Goal: Task Accomplishment & Management: Use online tool/utility

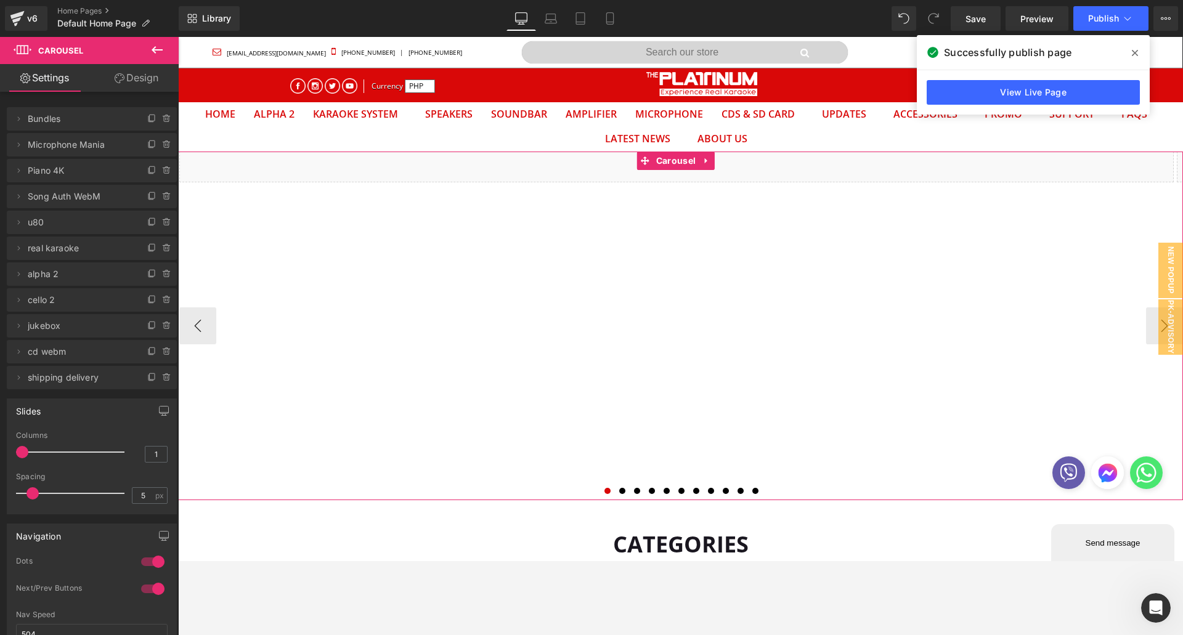
scroll to position [571, 0]
click at [102, 100] on div "Delete Cancel Bundles Bundles Name Bundles Delete Cancel Microphone Mania Micro…" at bounding box center [92, 242] width 184 height 295
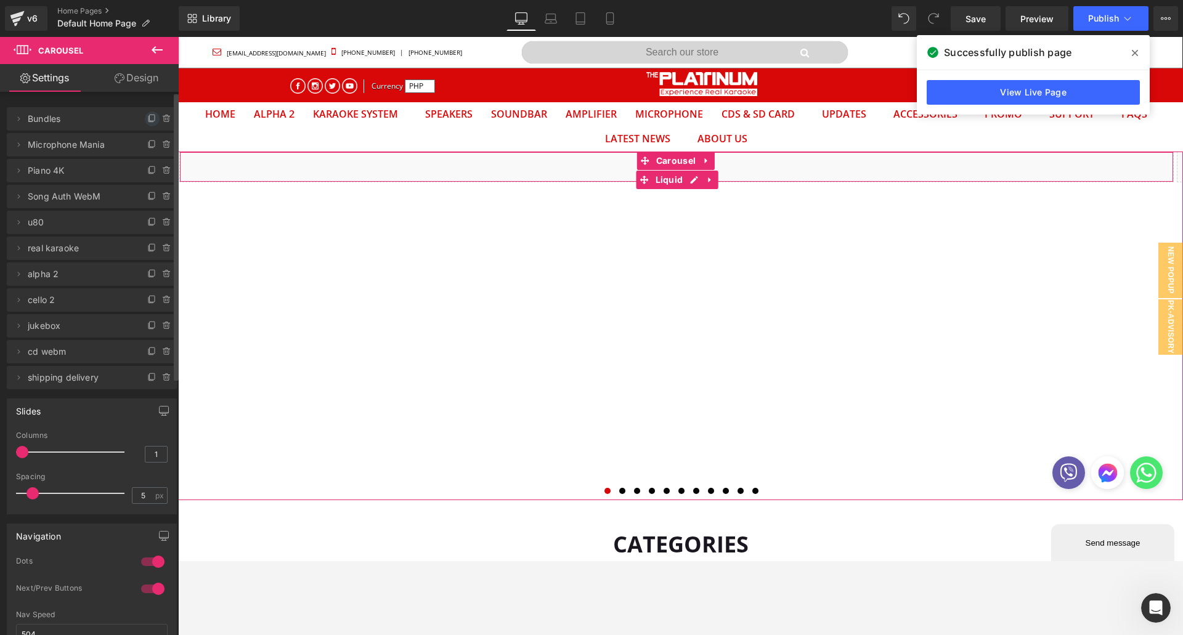
click at [148, 122] on icon at bounding box center [150, 119] width 5 height 6
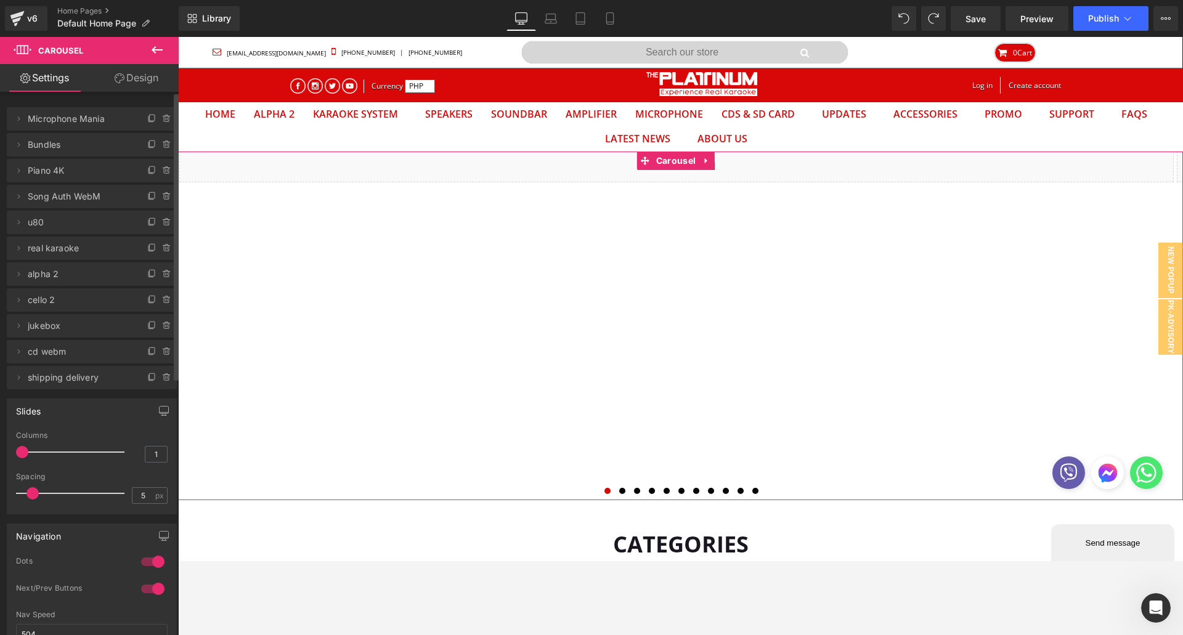
click at [100, 102] on div "Delete Cancel Microphone Mania Microphone Mania Delete Cancel Bundles Bundles D…" at bounding box center [92, 242] width 184 height 295
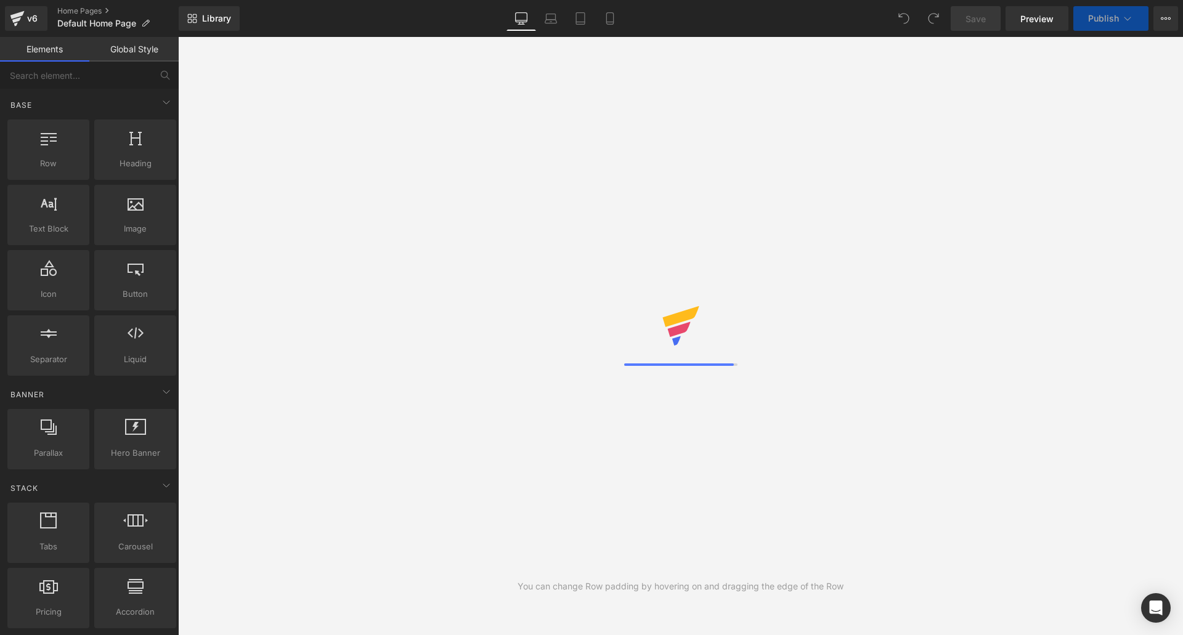
scroll to position [39, 986]
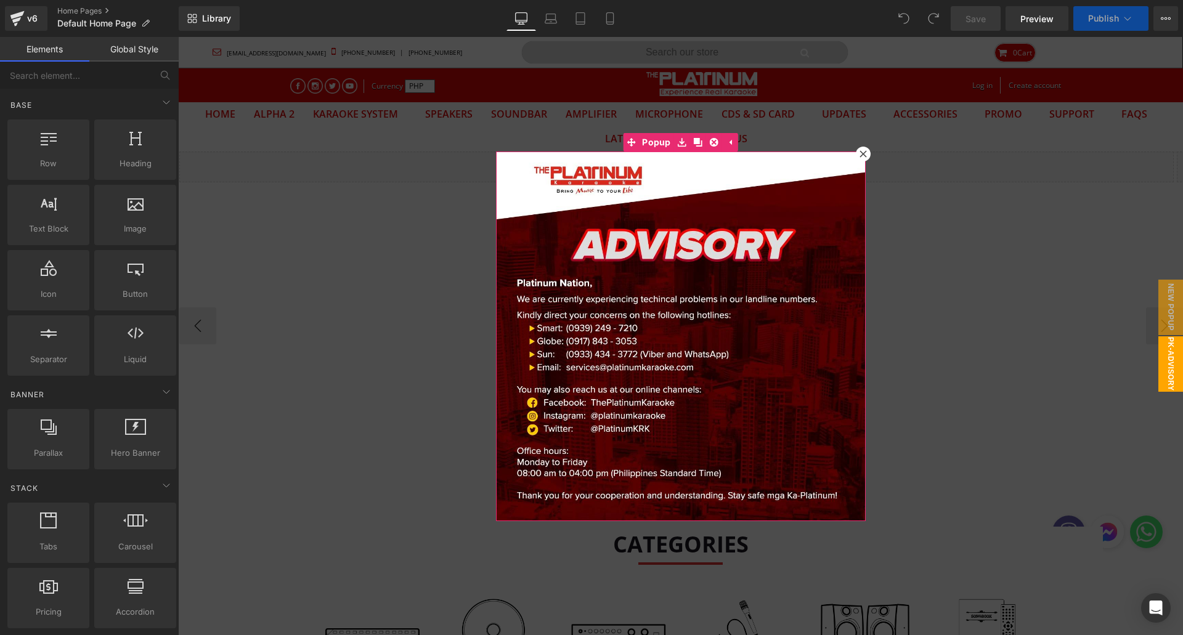
click at [859, 153] on icon at bounding box center [862, 153] width 7 height 7
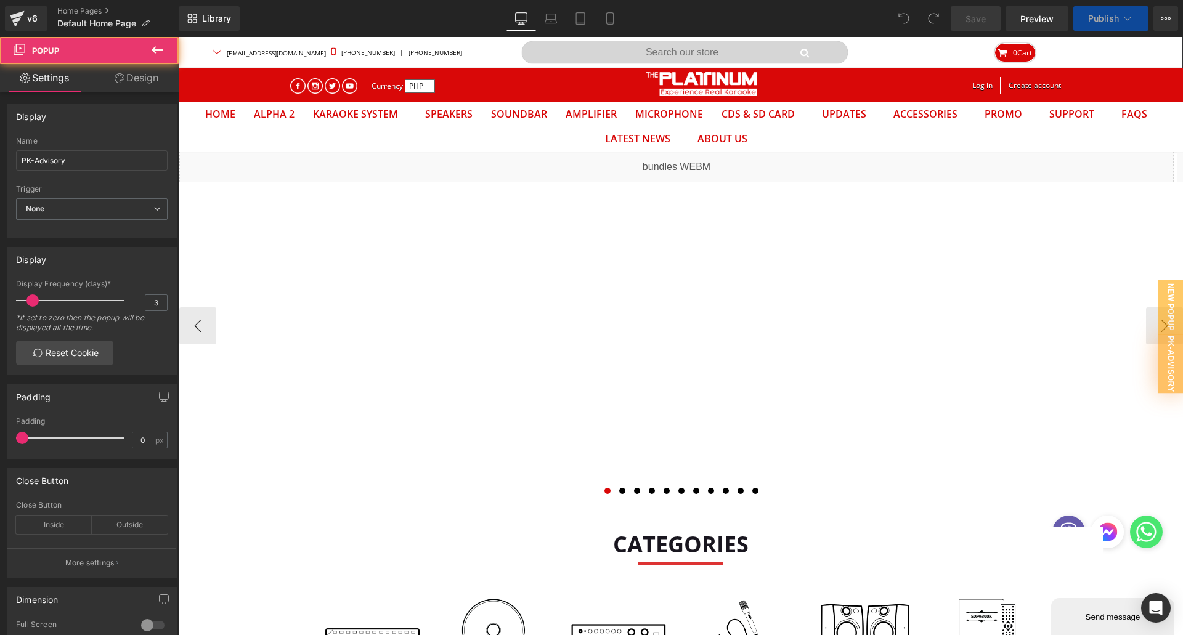
scroll to position [0, 0]
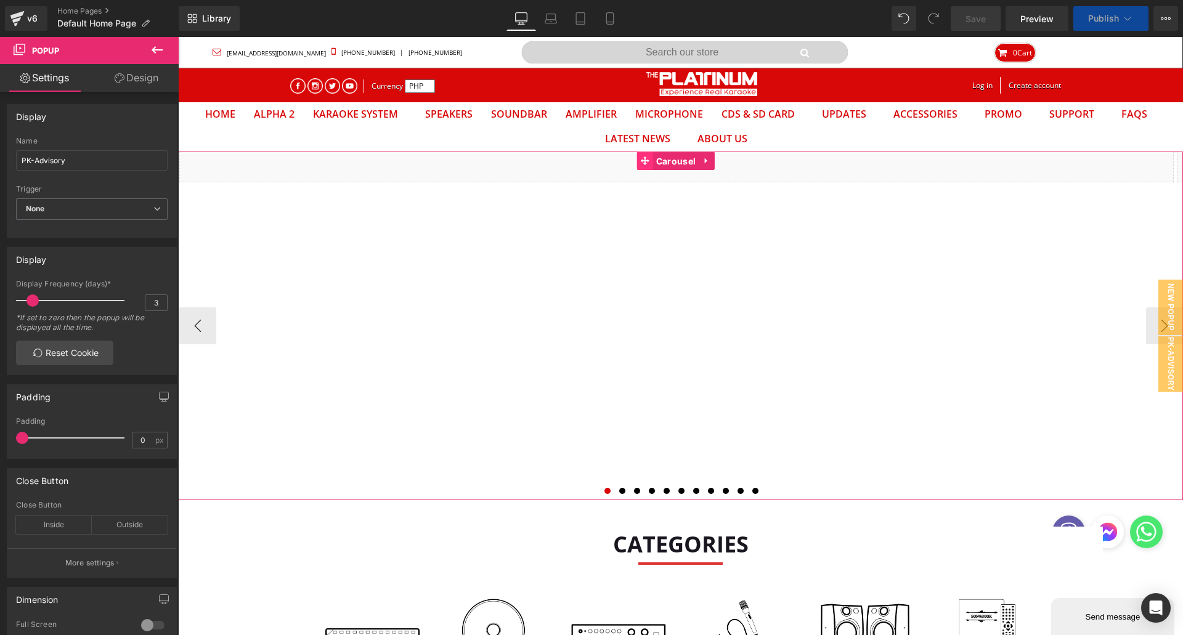
click at [680, 159] on link "Carousel" at bounding box center [668, 161] width 62 height 18
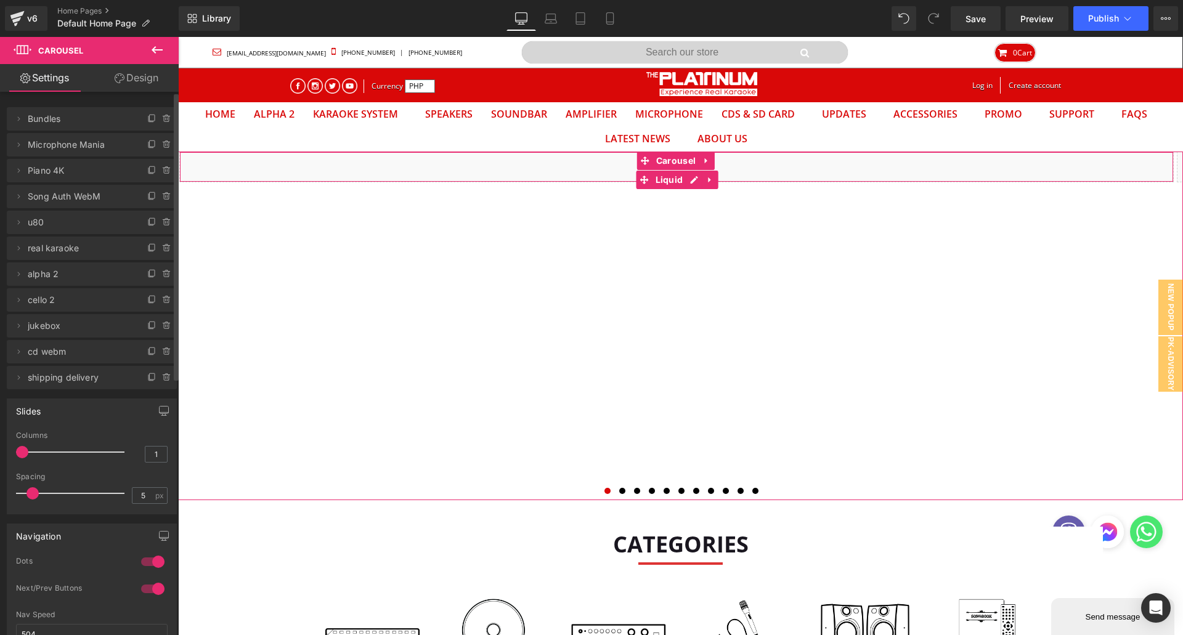
click at [75, 119] on span "Bundles" at bounding box center [80, 118] width 104 height 23
click at [147, 118] on icon at bounding box center [152, 119] width 10 height 10
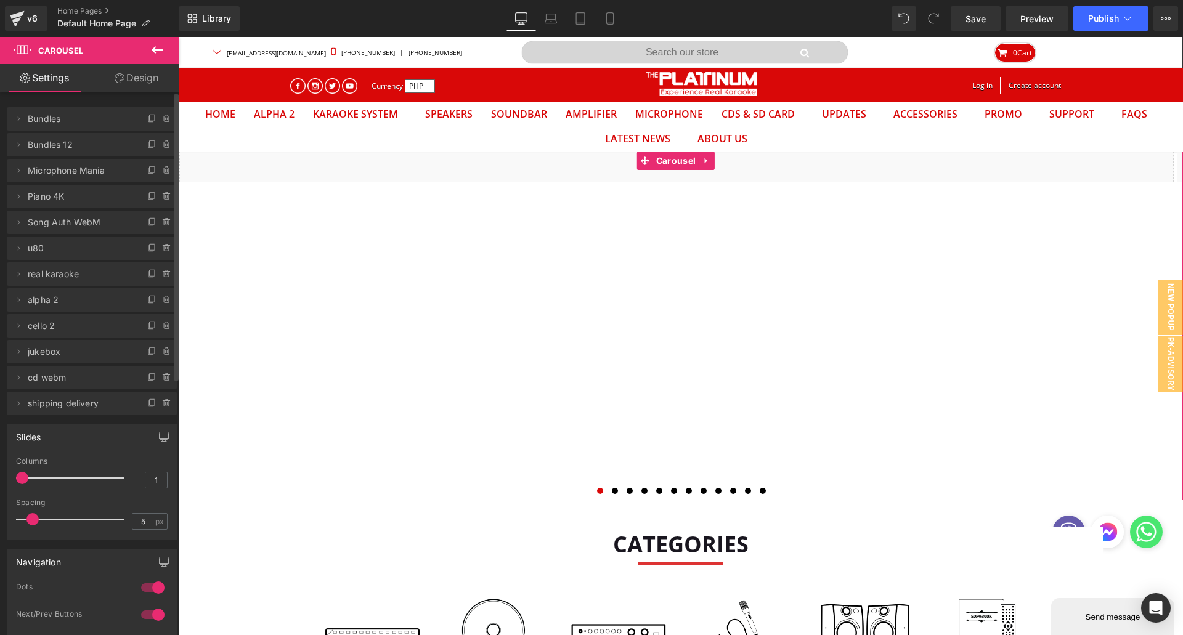
click at [106, 142] on span "Bundles 12" at bounding box center [80, 144] width 104 height 23
click at [90, 148] on span "Bundles 12" at bounding box center [80, 144] width 104 height 23
click at [20, 149] on icon at bounding box center [19, 145] width 10 height 10
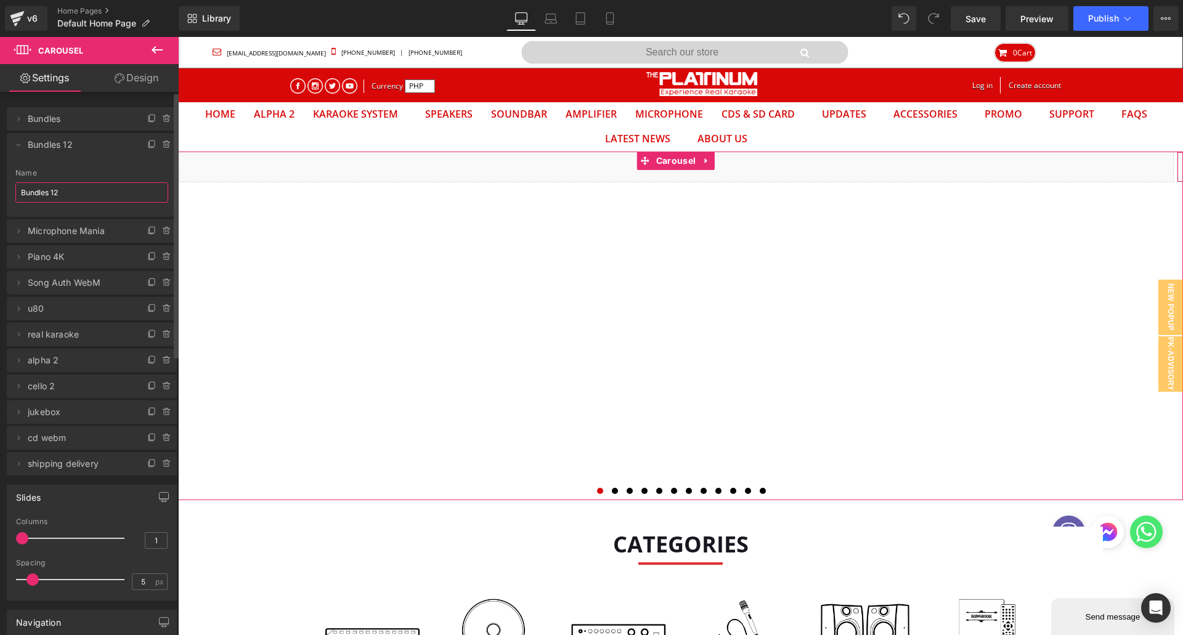
click at [68, 185] on input "Bundles 12" at bounding box center [91, 192] width 153 height 20
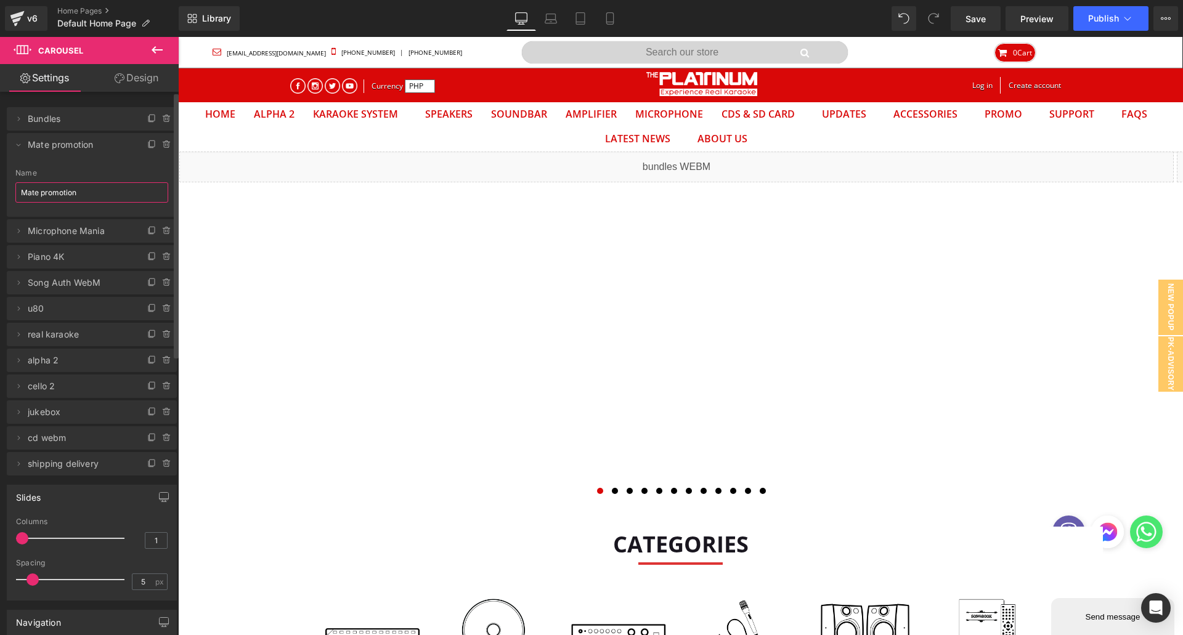
click at [73, 202] on input "Mate promotion" at bounding box center [91, 192] width 153 height 20
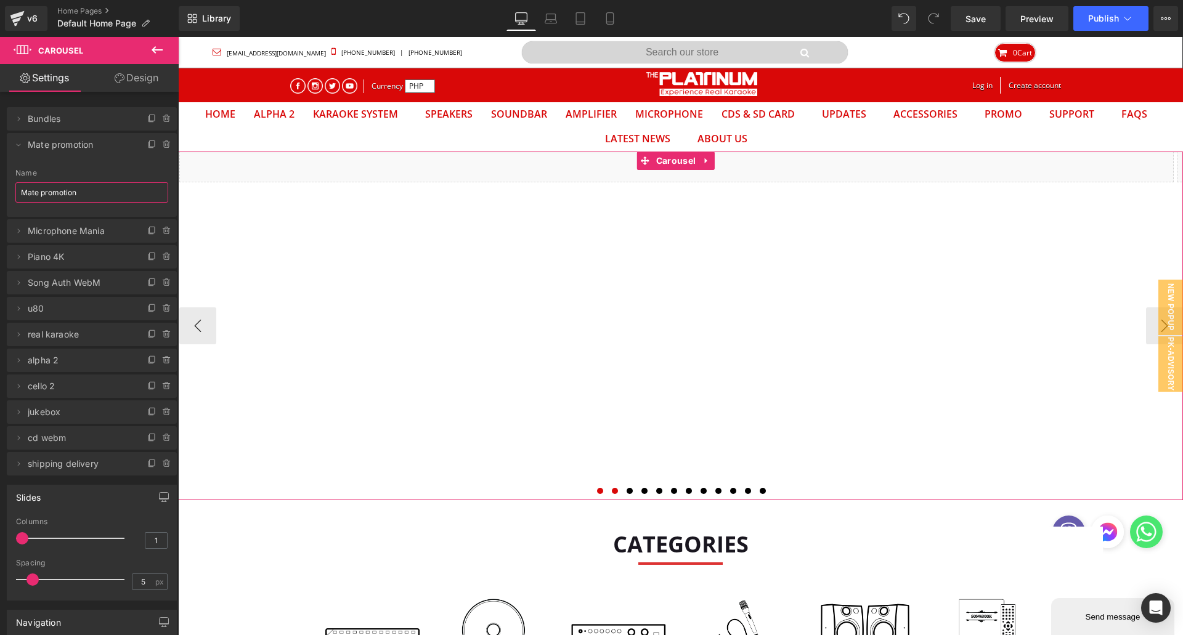
type input "Mate promotion"
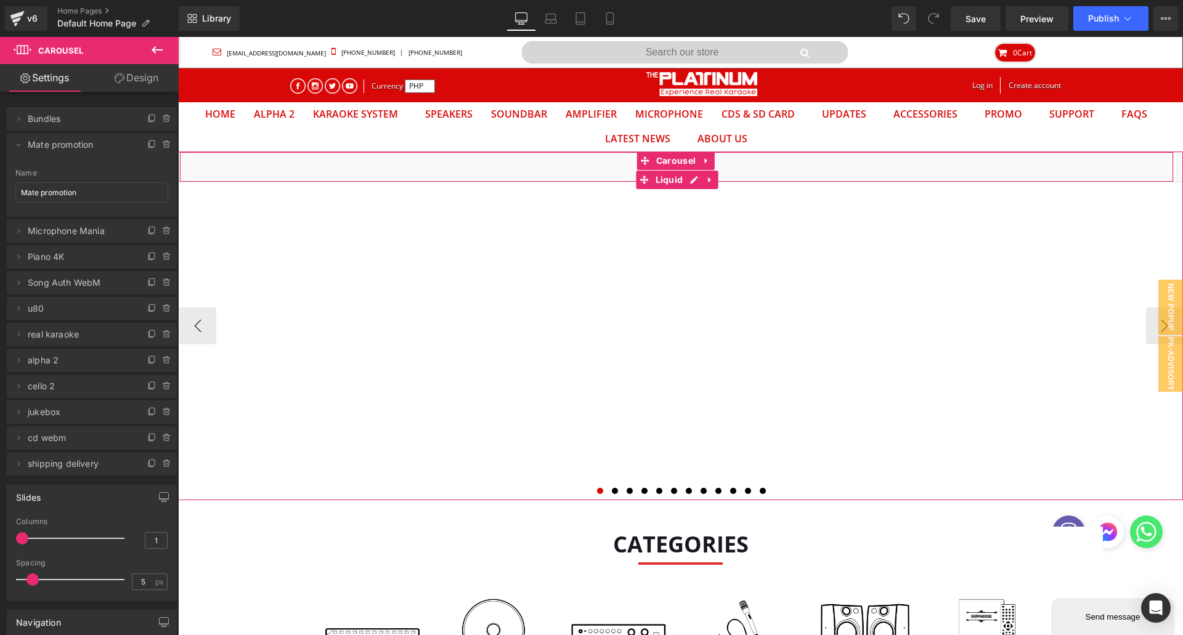
click at [551, 160] on div "Liquid" at bounding box center [676, 167] width 994 height 31
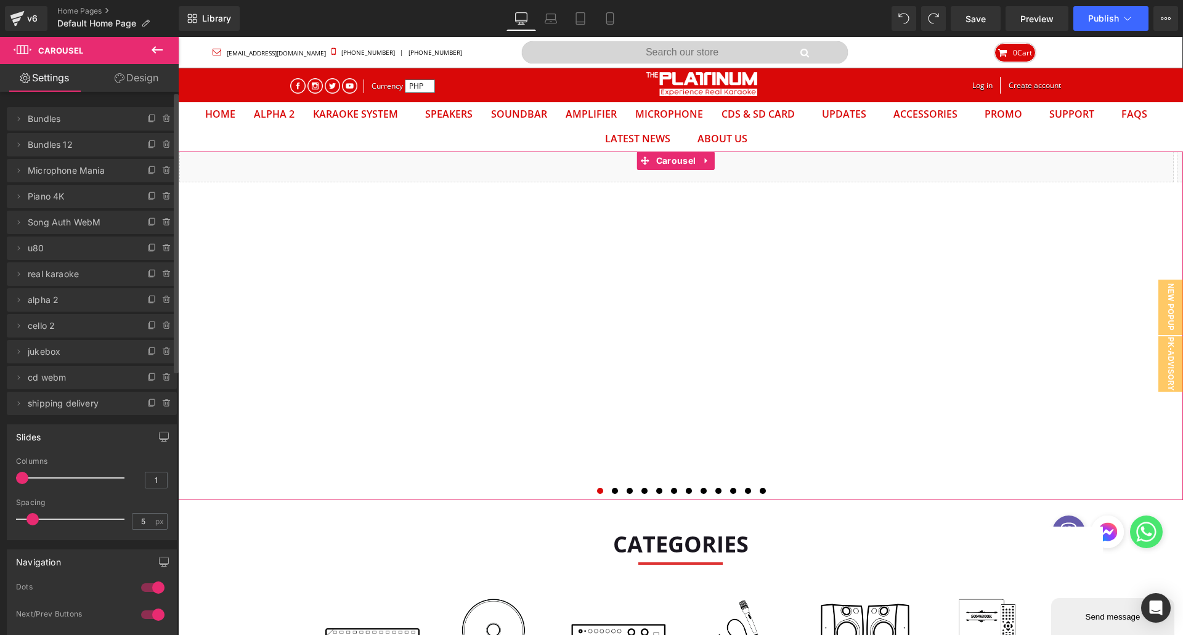
click at [91, 155] on span "Bundles 12" at bounding box center [80, 144] width 104 height 23
click at [18, 144] on icon at bounding box center [19, 144] width 2 height 4
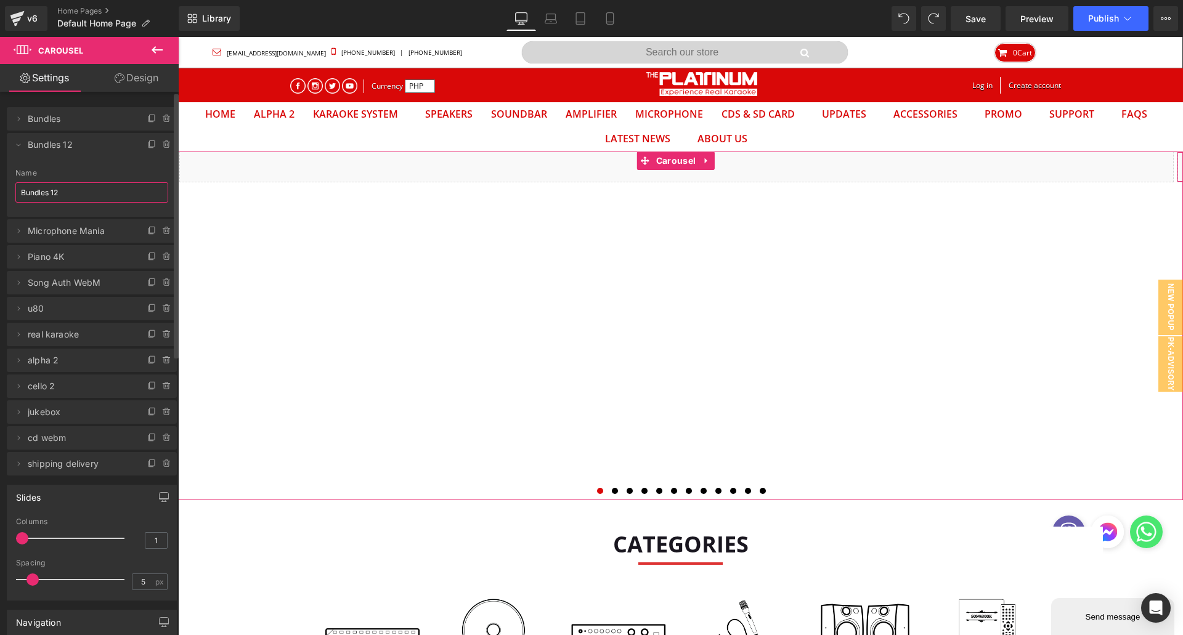
click at [65, 188] on input "Bundles 12" at bounding box center [91, 192] width 153 height 20
type input "Mate Promotion"
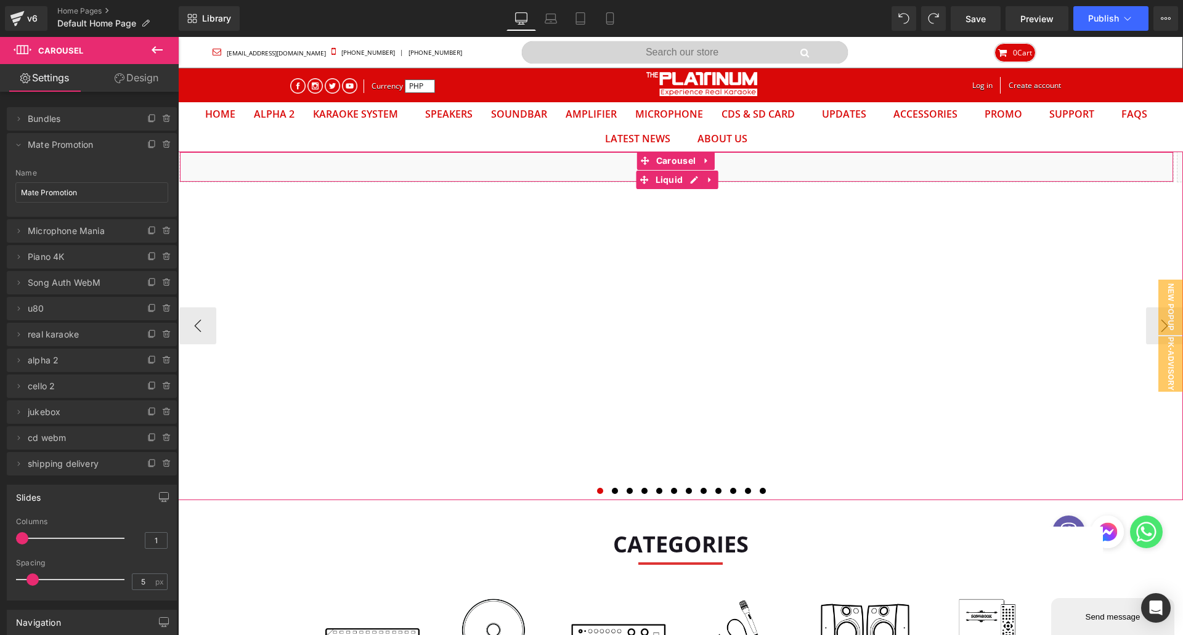
click at [525, 174] on div "Liquid" at bounding box center [676, 167] width 994 height 31
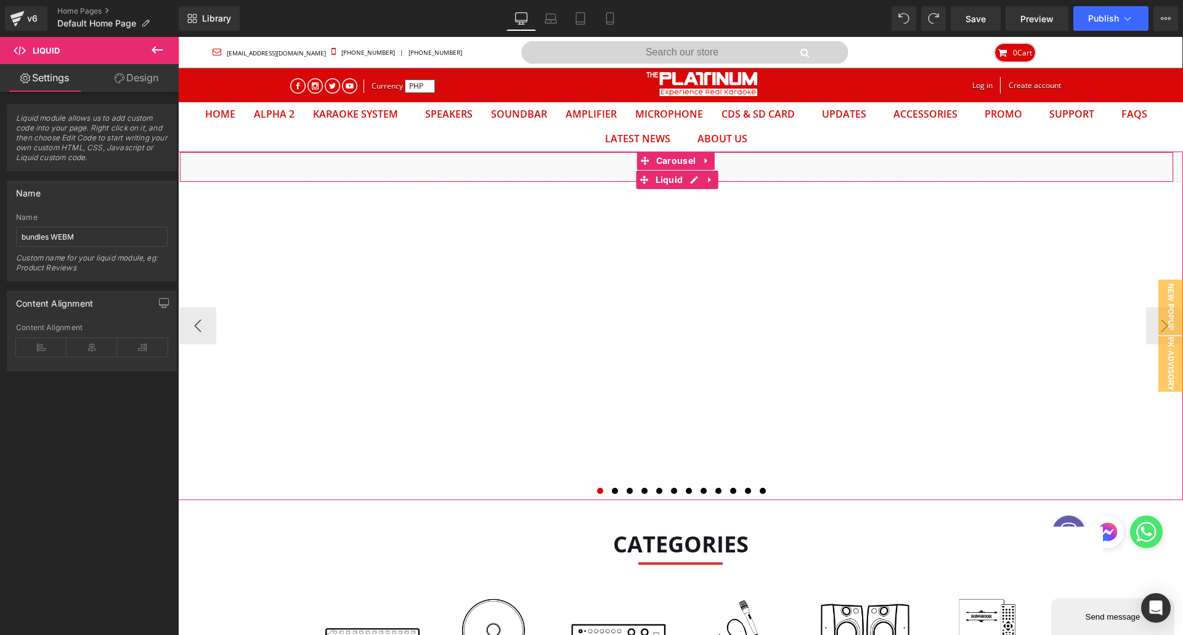
click at [524, 174] on div "Liquid" at bounding box center [676, 167] width 994 height 31
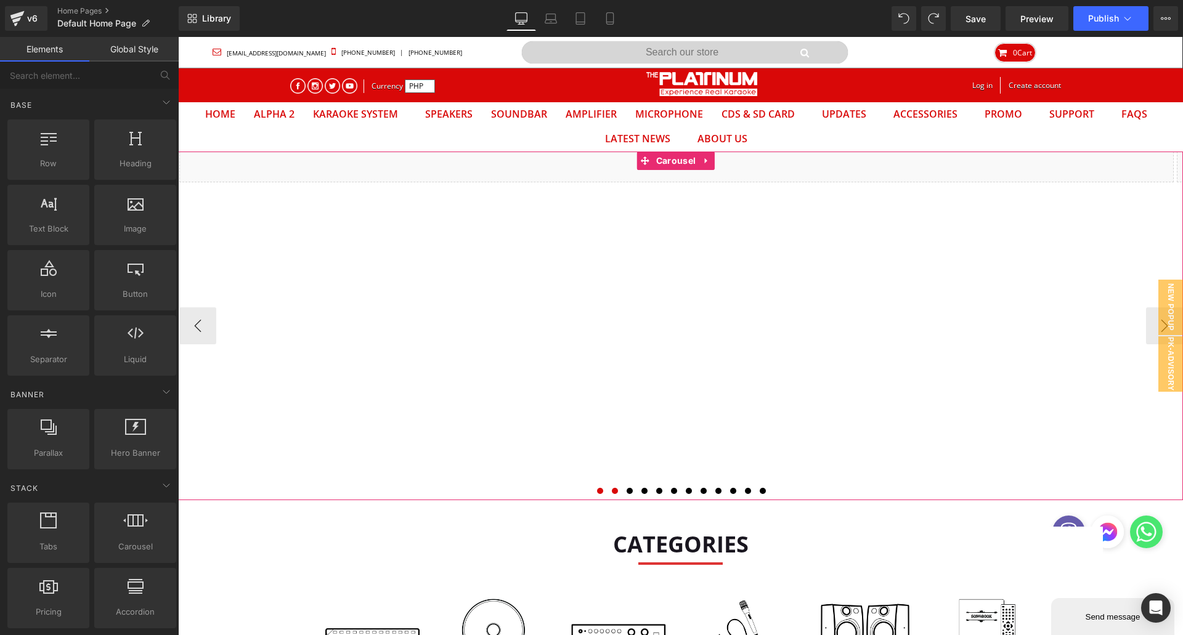
click at [612, 489] on span at bounding box center [615, 491] width 6 height 6
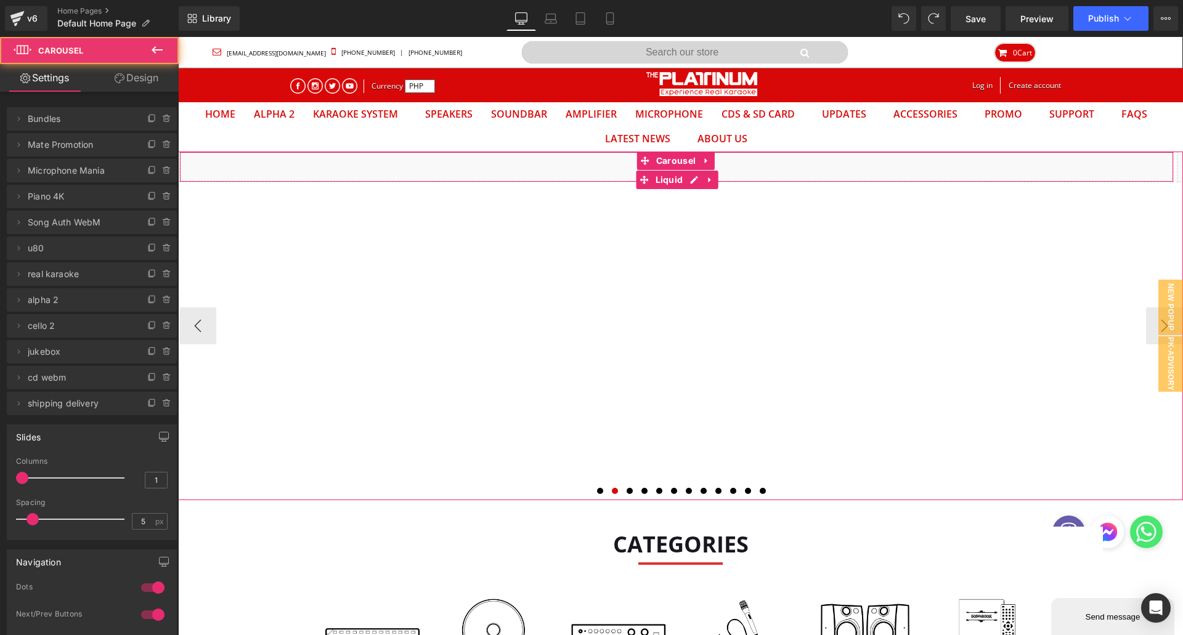
click at [551, 173] on div "Liquid" at bounding box center [676, 167] width 994 height 31
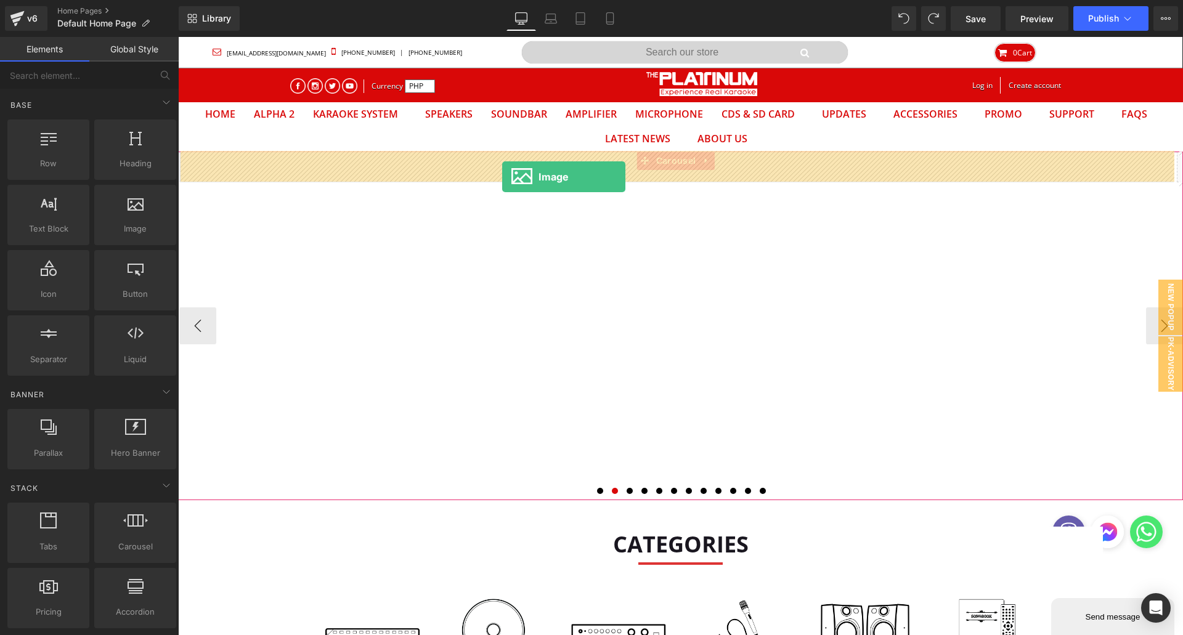
drag, startPoint x: 315, startPoint y: 250, endPoint x: 502, endPoint y: 177, distance: 200.6
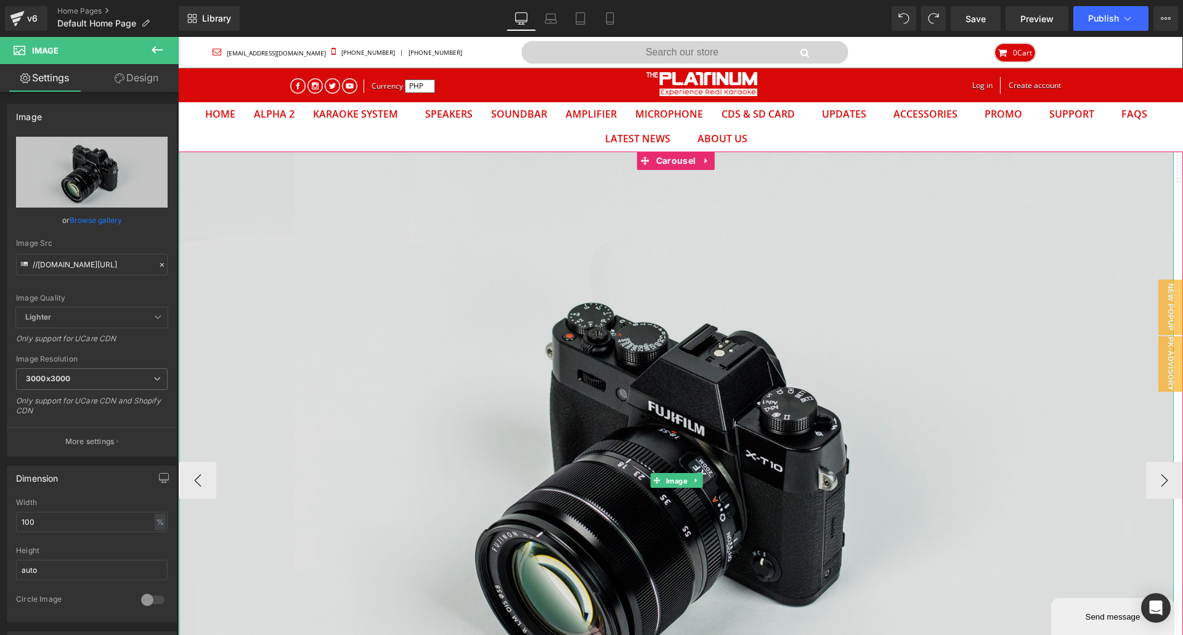
click at [669, 483] on div "Image" at bounding box center [676, 481] width 994 height 659
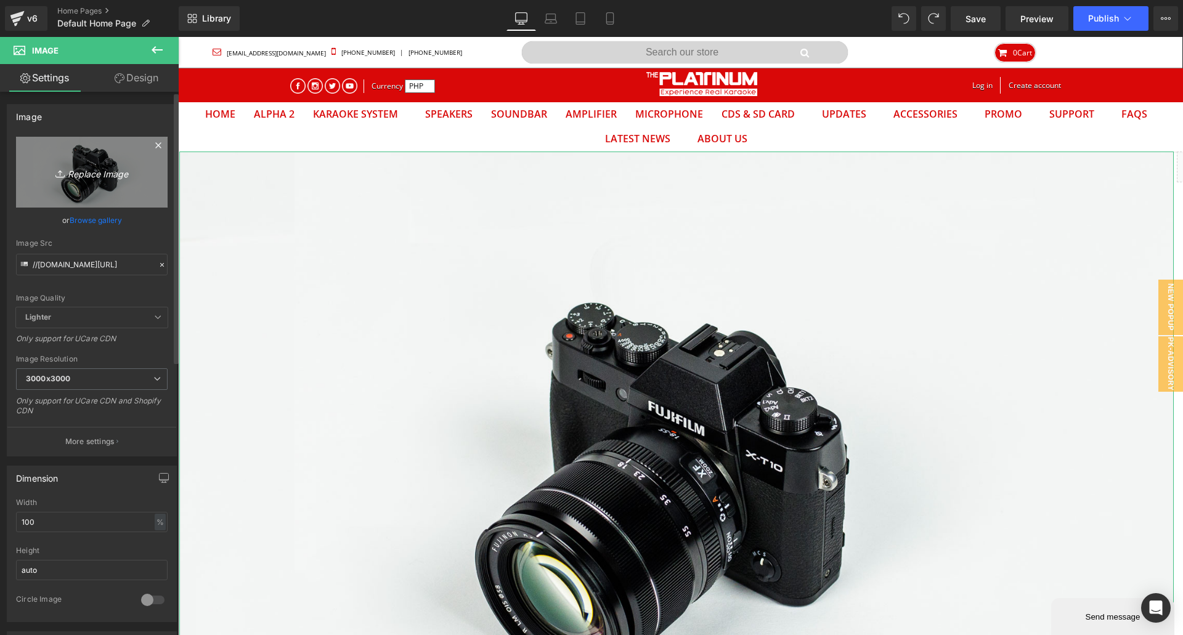
click at [83, 176] on icon "Replace Image" at bounding box center [92, 172] width 99 height 15
type input "C:\fakepath\DESKTOP_BANNER.webp"
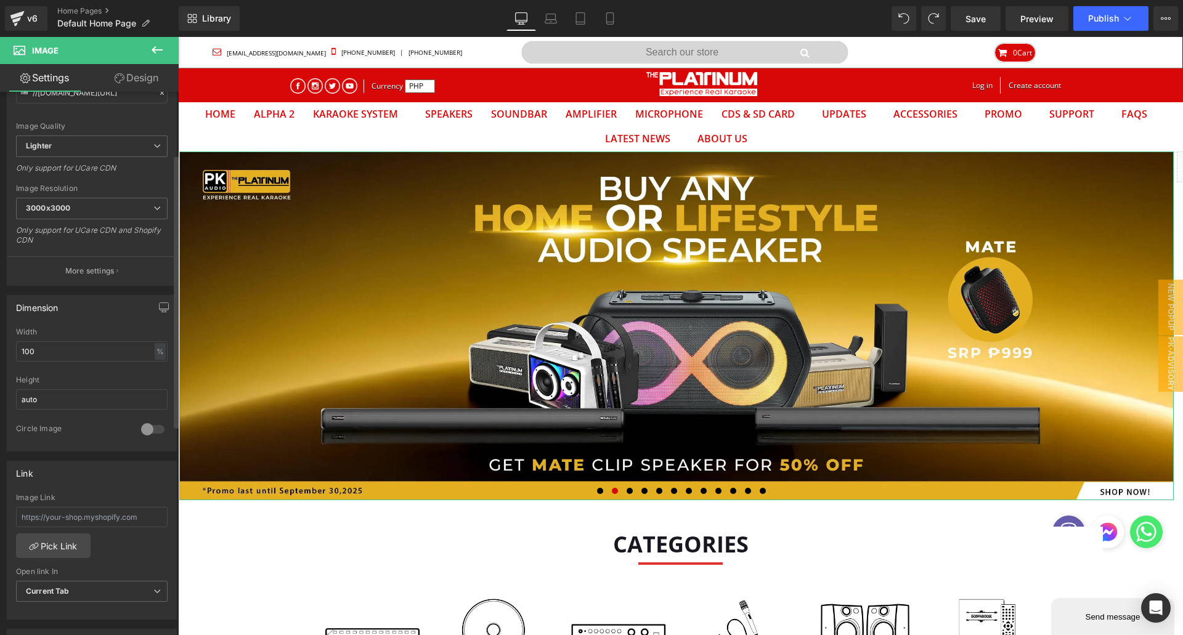
scroll to position [256, 0]
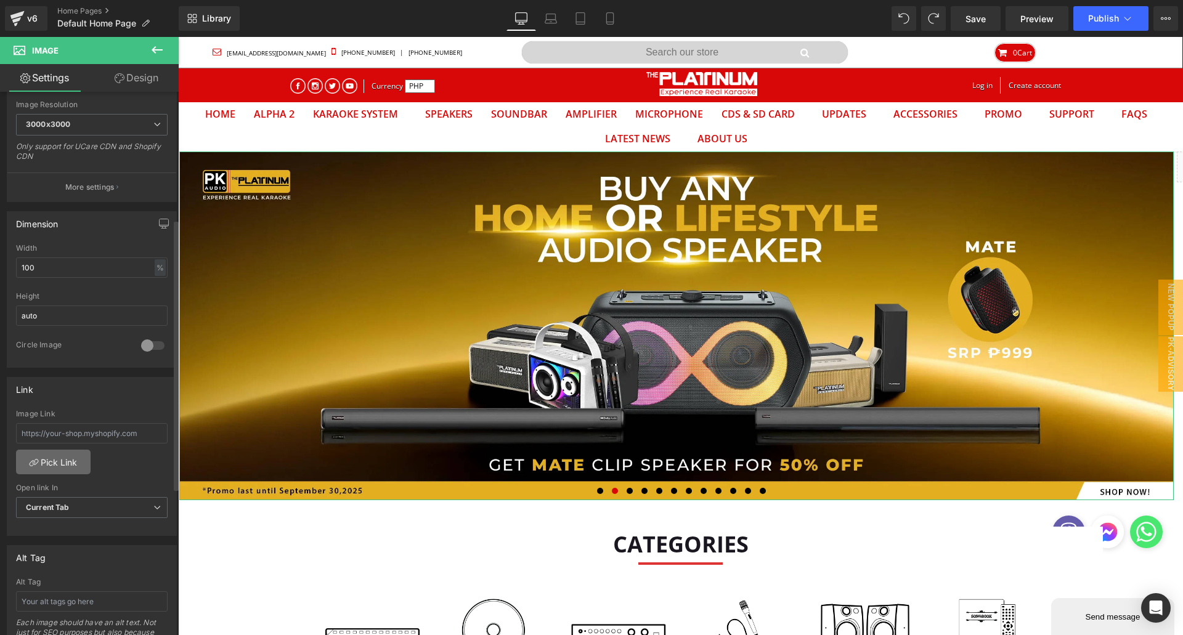
click at [62, 458] on link "Pick Link" at bounding box center [53, 462] width 75 height 25
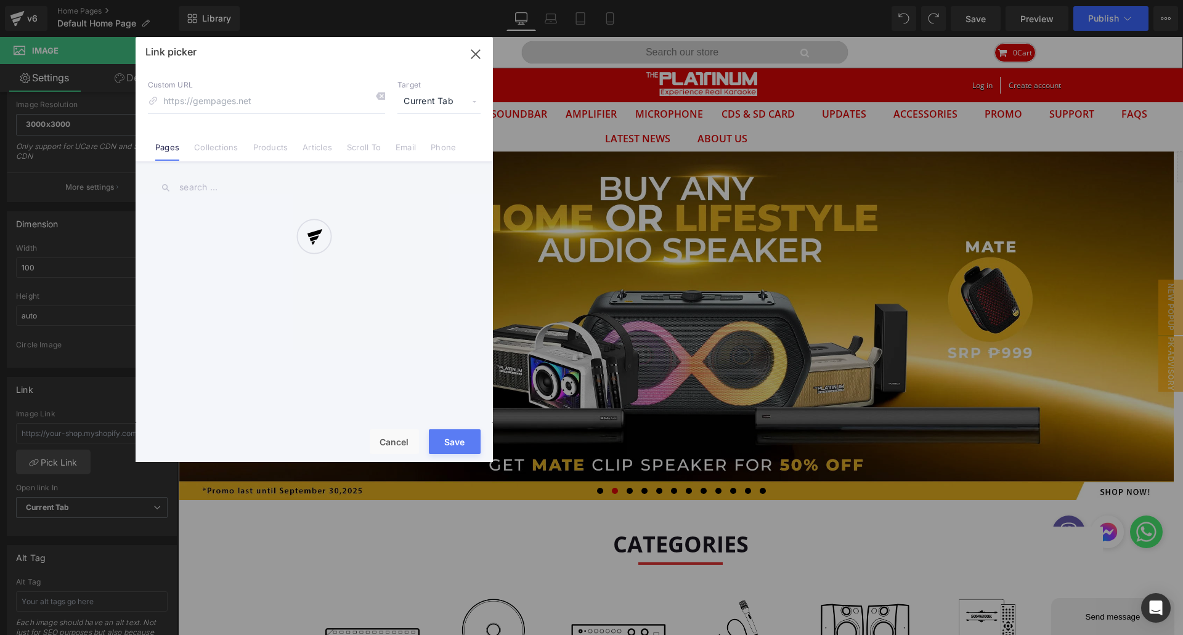
click at [213, 145] on div at bounding box center [314, 249] width 357 height 425
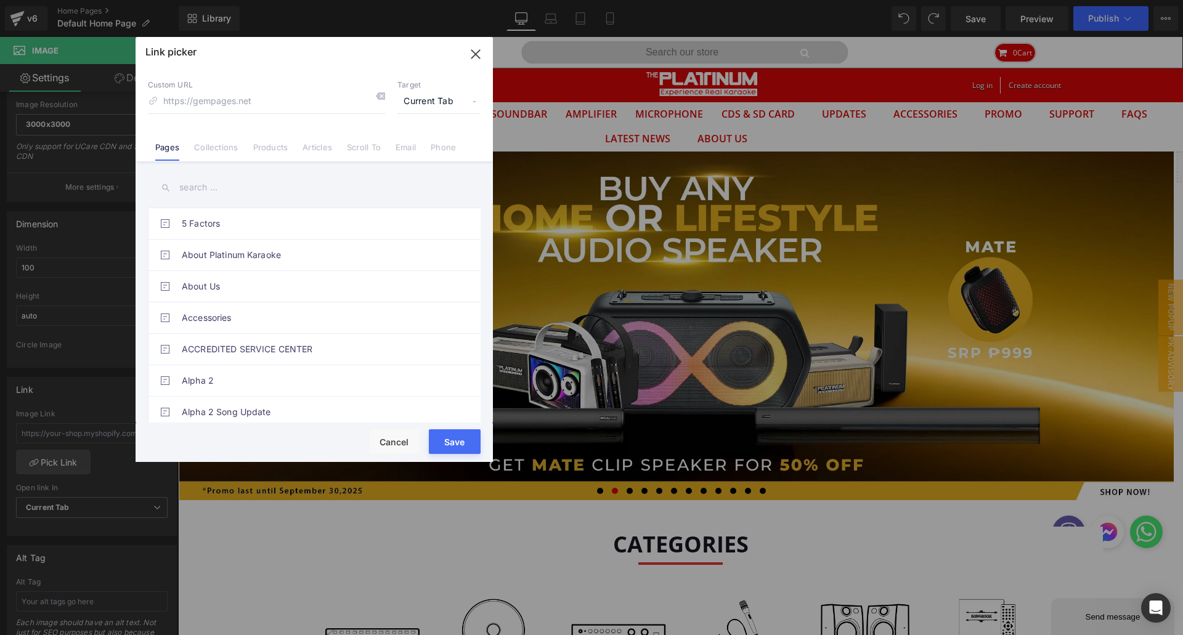
click at [214, 150] on link "Collections" at bounding box center [216, 151] width 44 height 18
click at [214, 195] on input "text" at bounding box center [314, 188] width 333 height 28
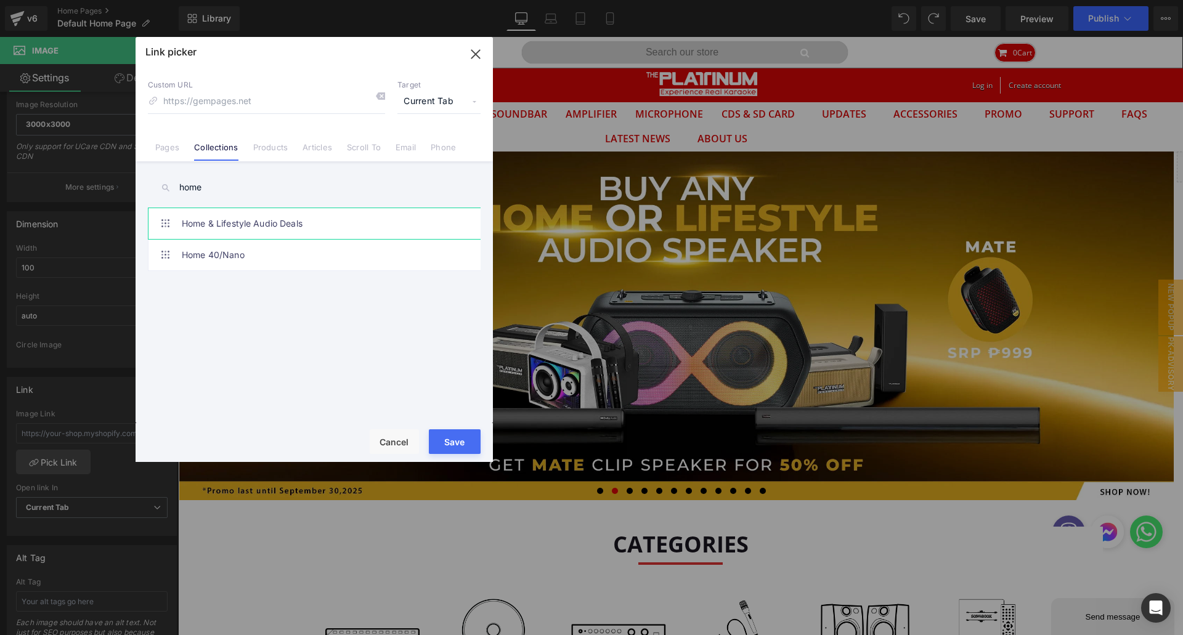
type input "home"
click at [285, 229] on link "Home & Lifestyle Audio Deals" at bounding box center [317, 223] width 271 height 31
click at [466, 441] on button "Save" at bounding box center [455, 441] width 52 height 25
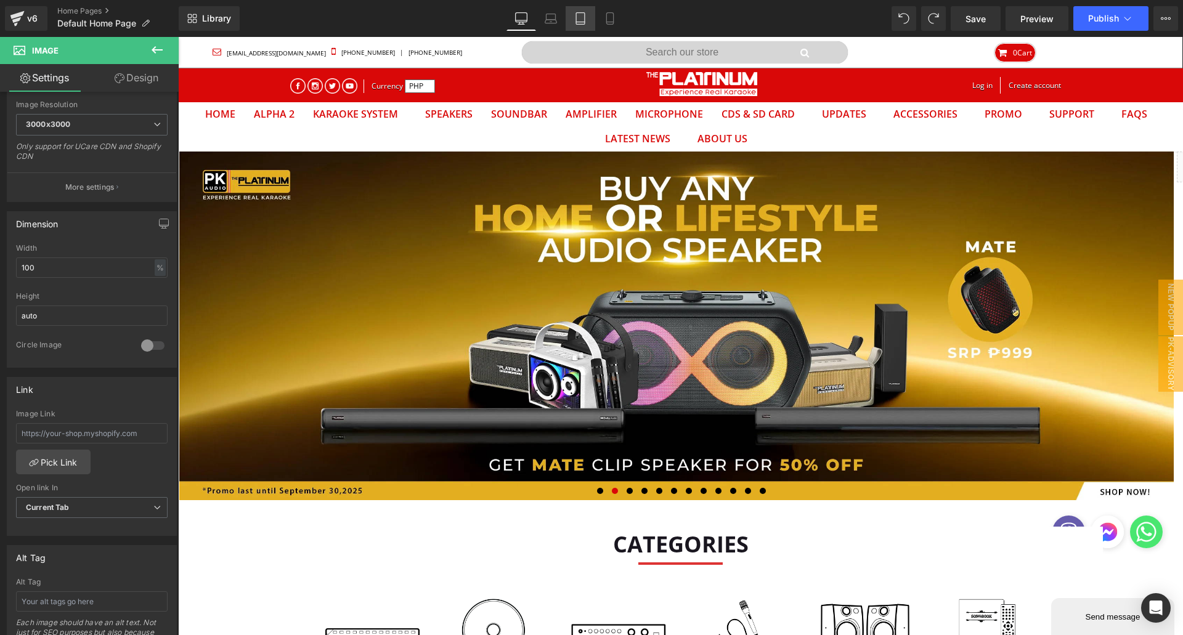
click at [587, 16] on link "Tablet" at bounding box center [581, 18] width 30 height 25
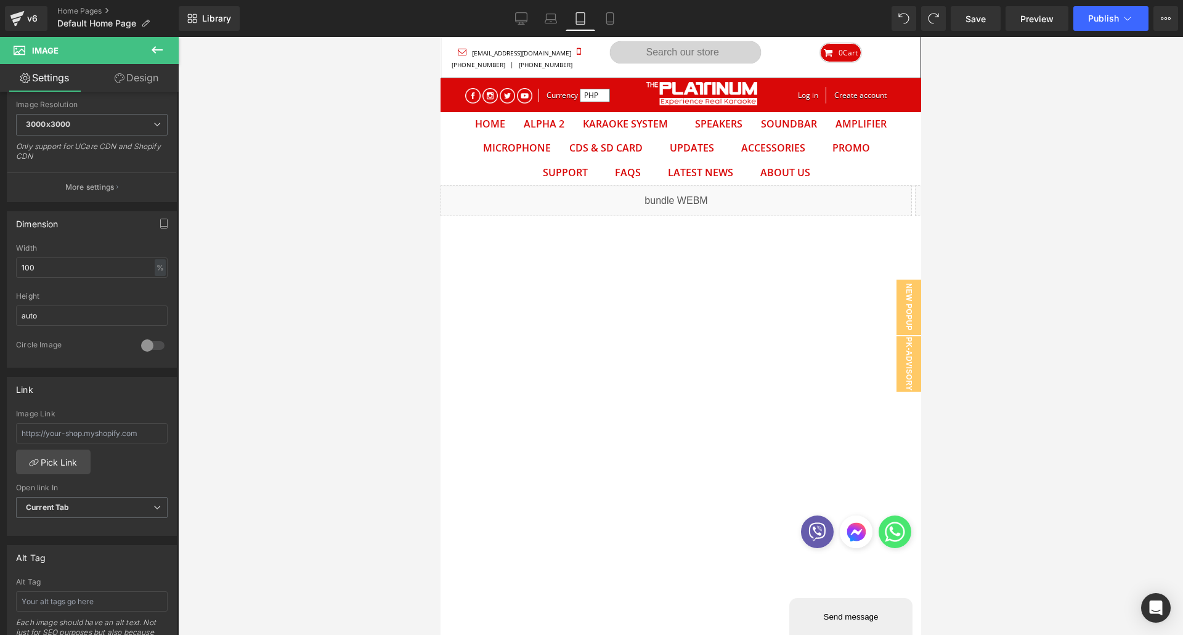
scroll to position [64, 462]
click at [680, 195] on link "Carousel" at bounding box center [667, 194] width 62 height 18
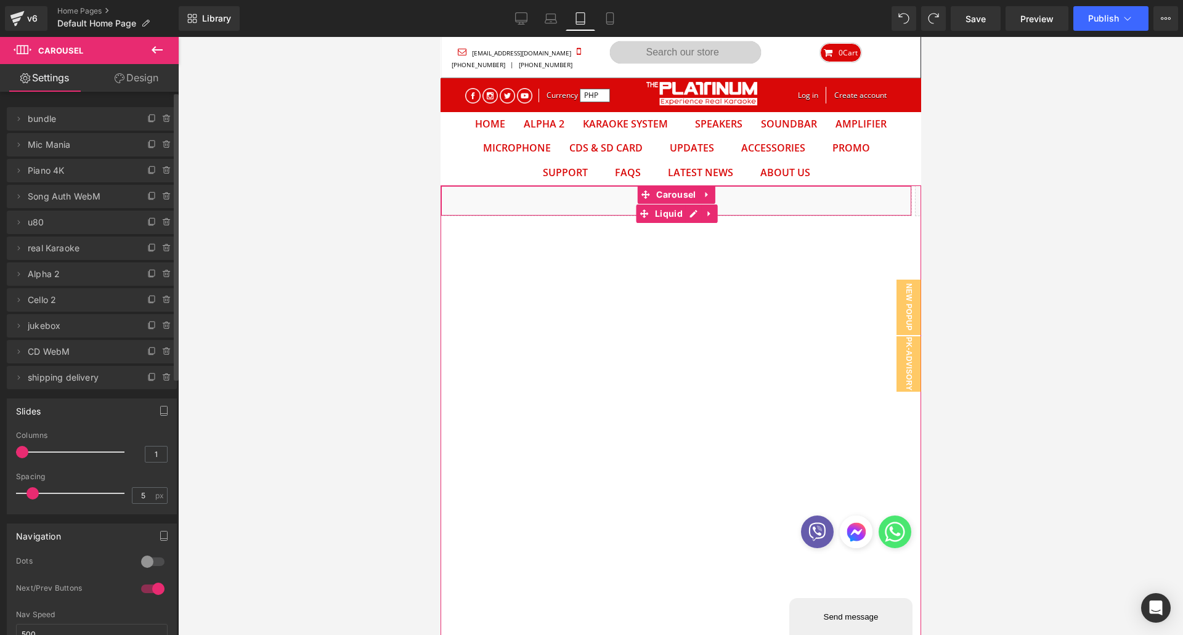
click at [139, 121] on li "Delete Cancel bundle bundle Name bundle" at bounding box center [92, 118] width 170 height 23
click at [147, 120] on icon at bounding box center [152, 119] width 10 height 10
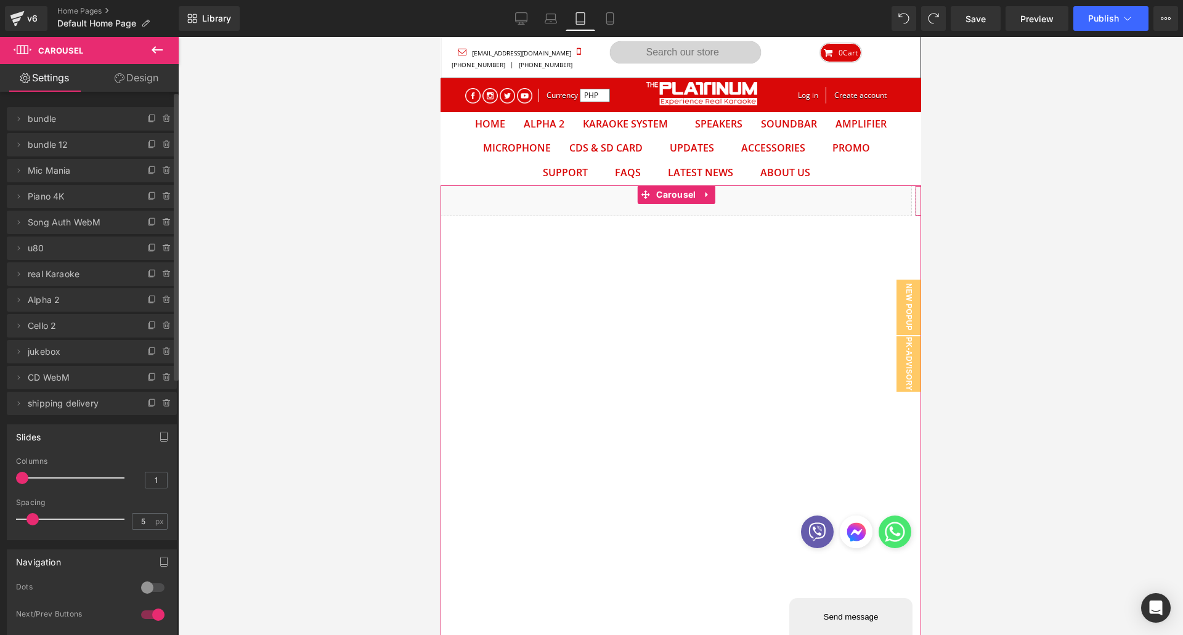
click at [54, 146] on span "bundle 12" at bounding box center [80, 144] width 104 height 23
click at [25, 146] on span at bounding box center [18, 144] width 15 height 15
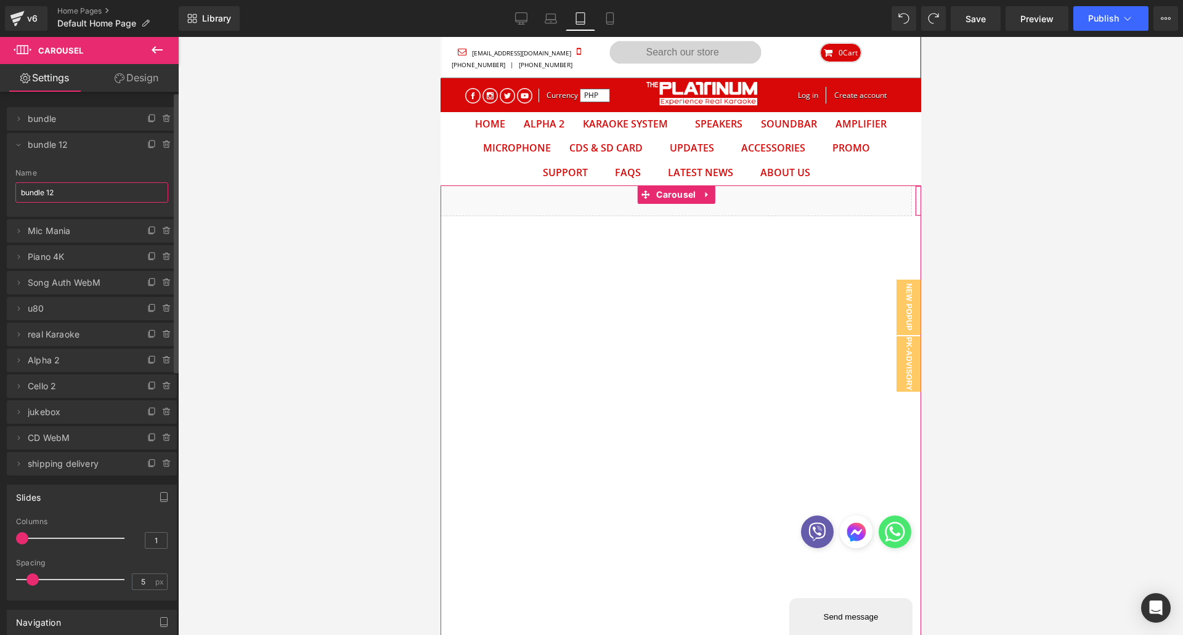
click at [71, 183] on input "bundle 12" at bounding box center [91, 192] width 153 height 20
type input "Mate Promotion"
click at [459, 427] on button "‹" at bounding box center [458, 420] width 37 height 37
click at [457, 427] on button "‹" at bounding box center [458, 420] width 37 height 37
click at [898, 429] on button "›" at bounding box center [902, 420] width 37 height 37
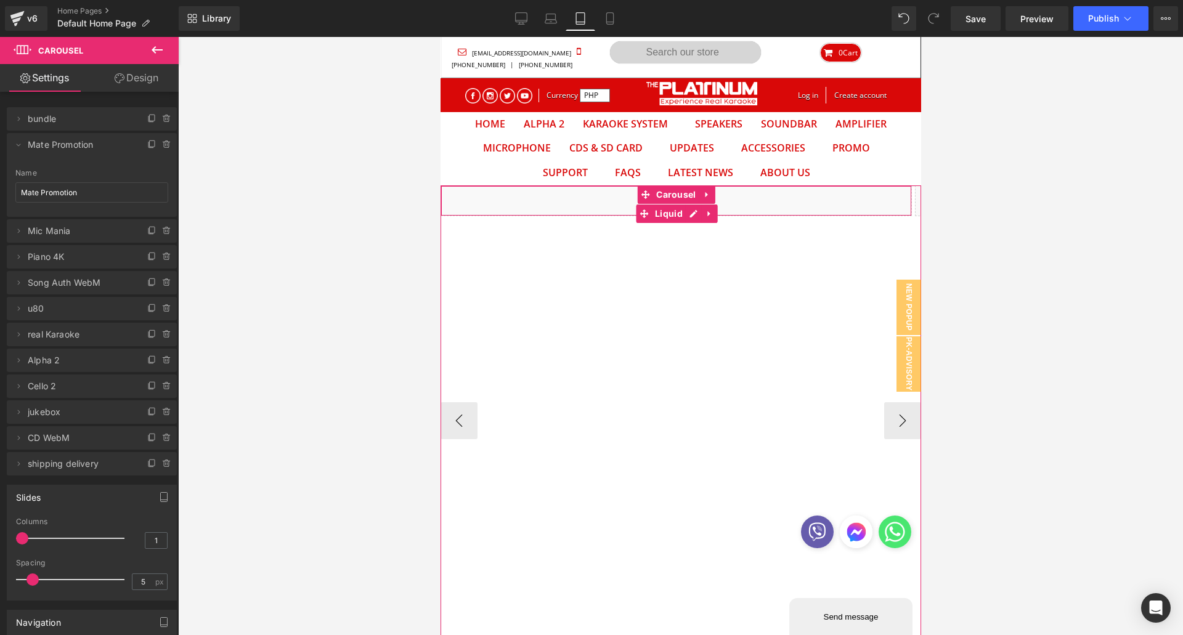
click at [582, 201] on div "Liquid" at bounding box center [675, 200] width 471 height 31
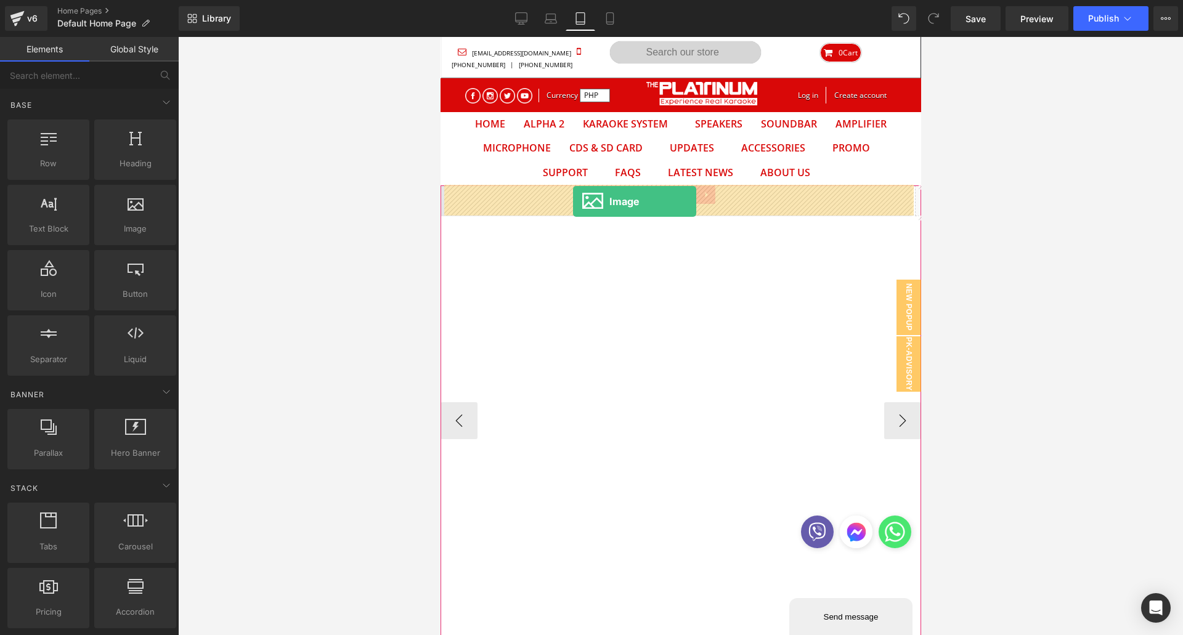
drag, startPoint x: 564, startPoint y: 251, endPoint x: 572, endPoint y: 201, distance: 50.6
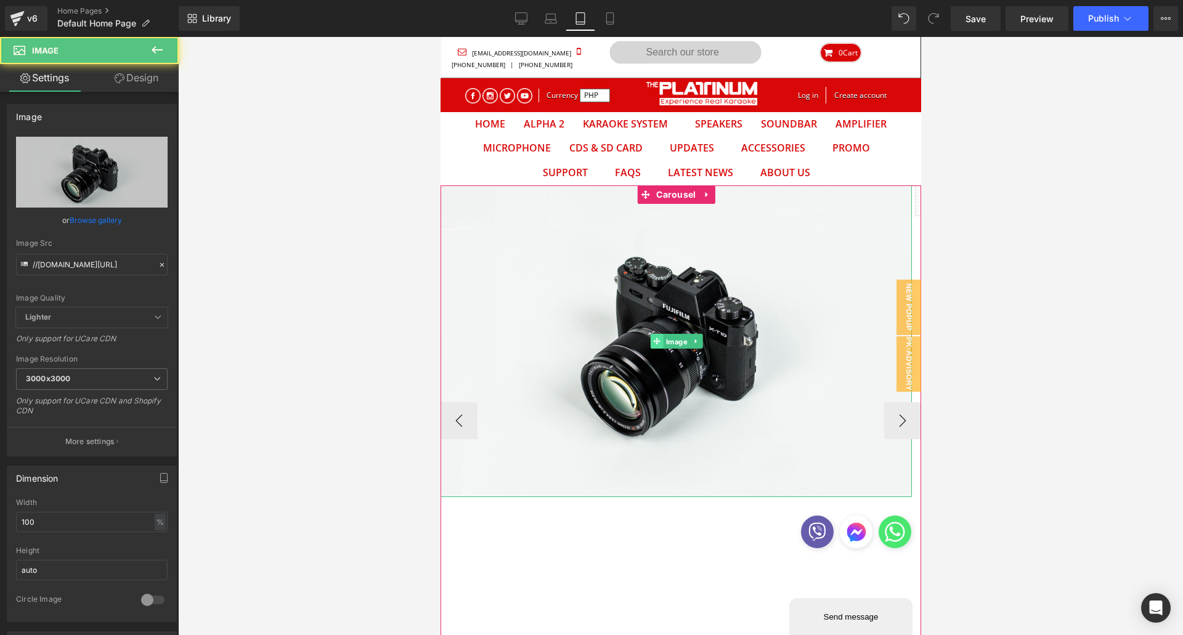
drag, startPoint x: 668, startPoint y: 337, endPoint x: 662, endPoint y: 339, distance: 7.0
click at [668, 338] on span "Image" at bounding box center [675, 342] width 26 height 15
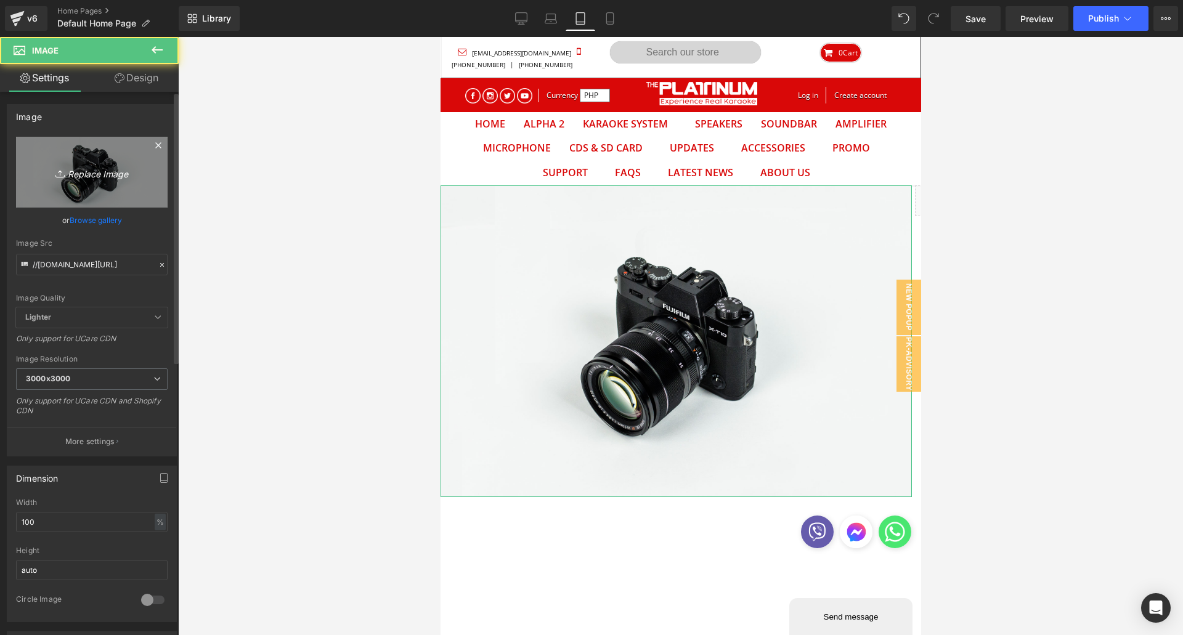
click at [65, 181] on link "Replace Image" at bounding box center [92, 172] width 152 height 71
type input "C:\fakepath\MOBILE_BANNER.webp"
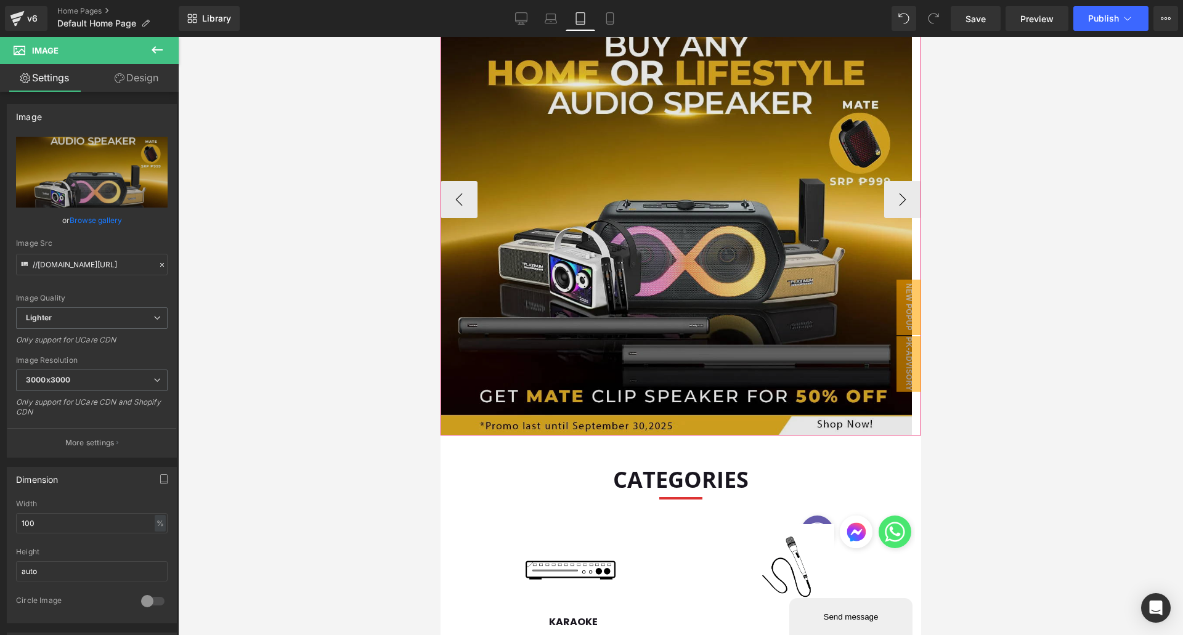
scroll to position [246, 0]
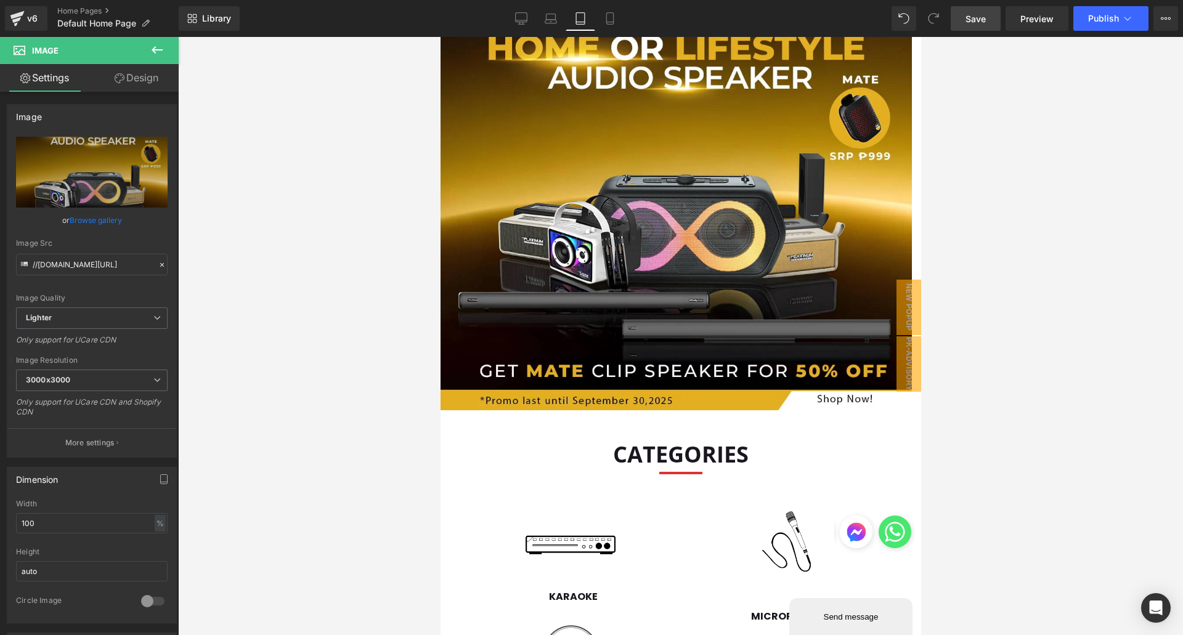
click at [978, 20] on span "Save" at bounding box center [975, 18] width 20 height 13
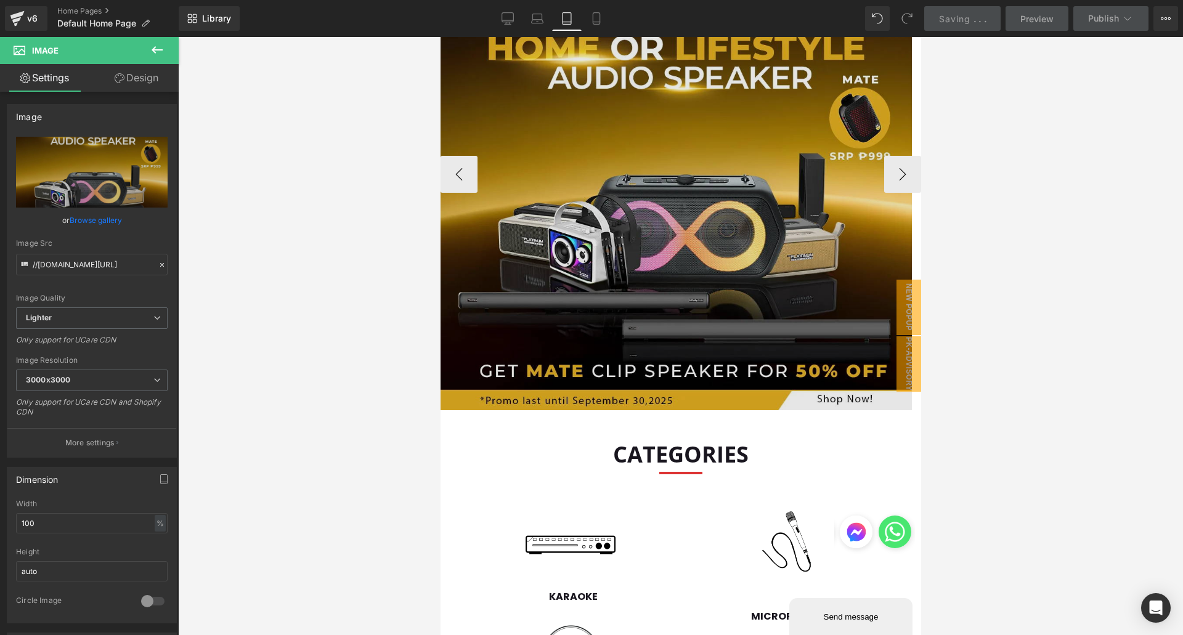
scroll to position [62, 0]
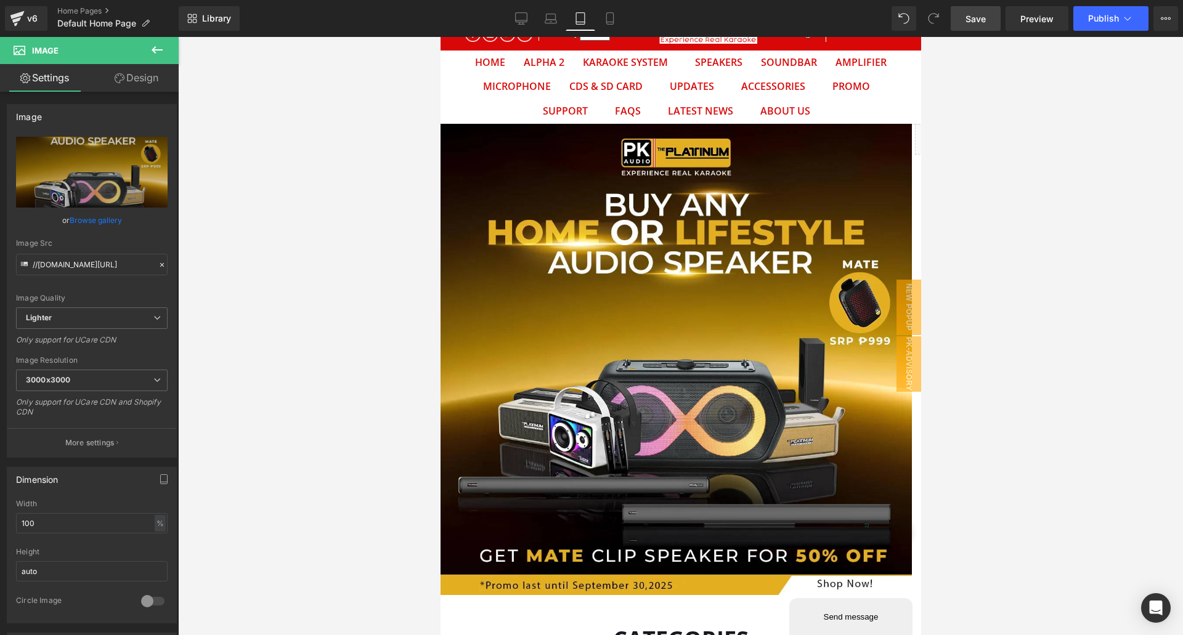
click at [982, 15] on span "Save" at bounding box center [975, 18] width 20 height 13
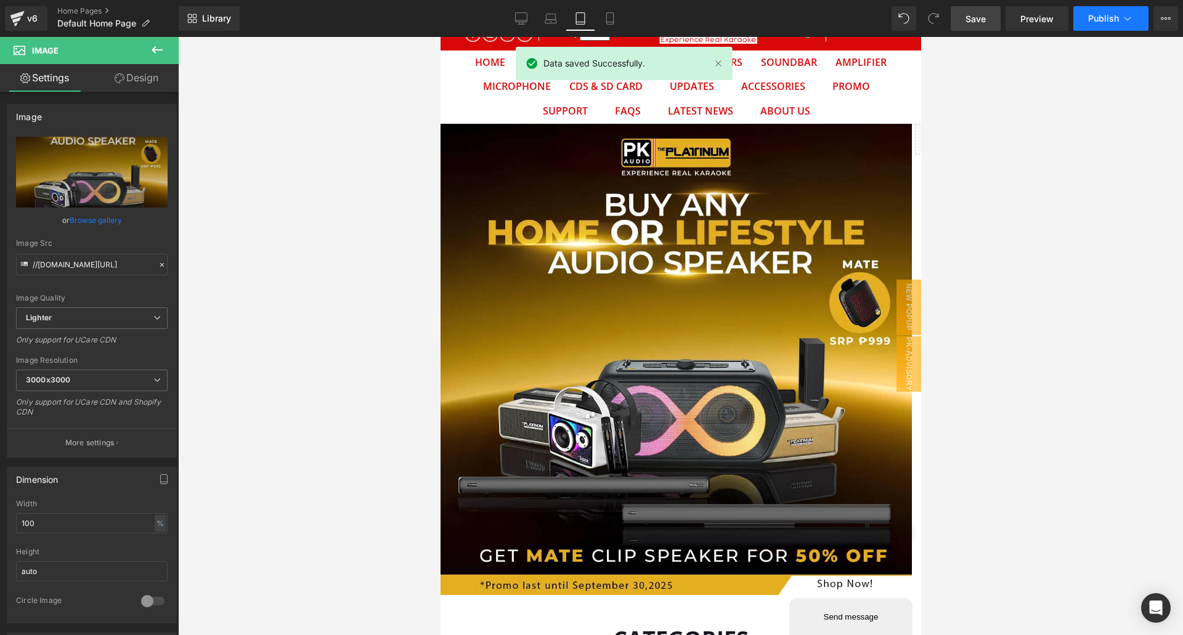
click at [1118, 17] on span "Publish" at bounding box center [1103, 19] width 31 height 10
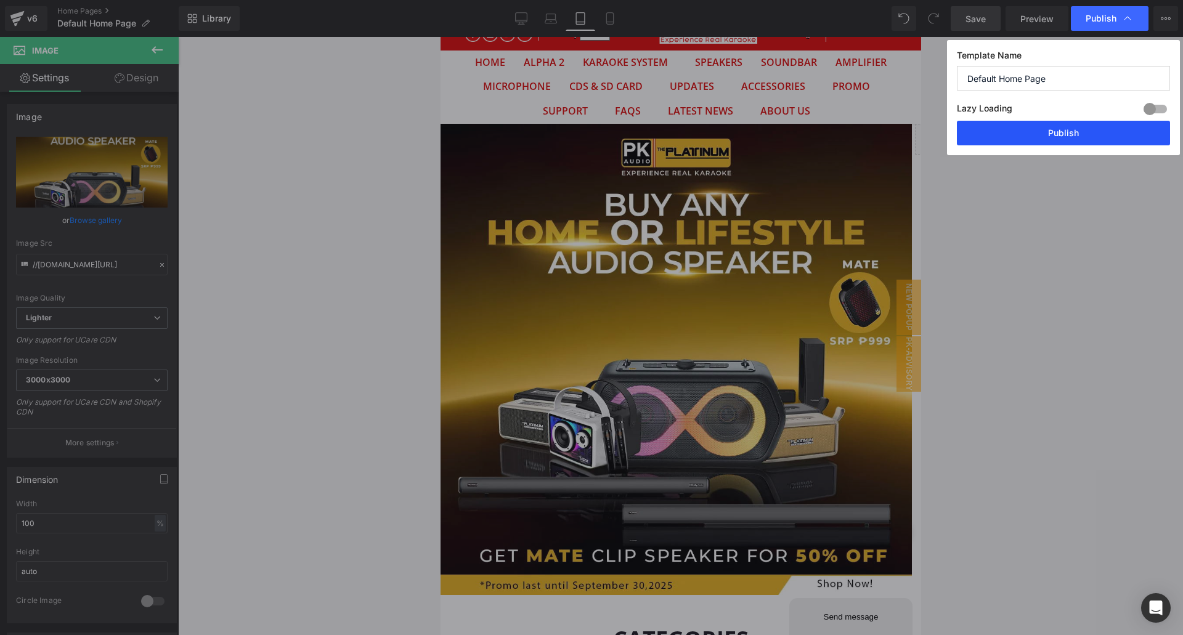
click at [1049, 140] on button "Publish" at bounding box center [1063, 133] width 213 height 25
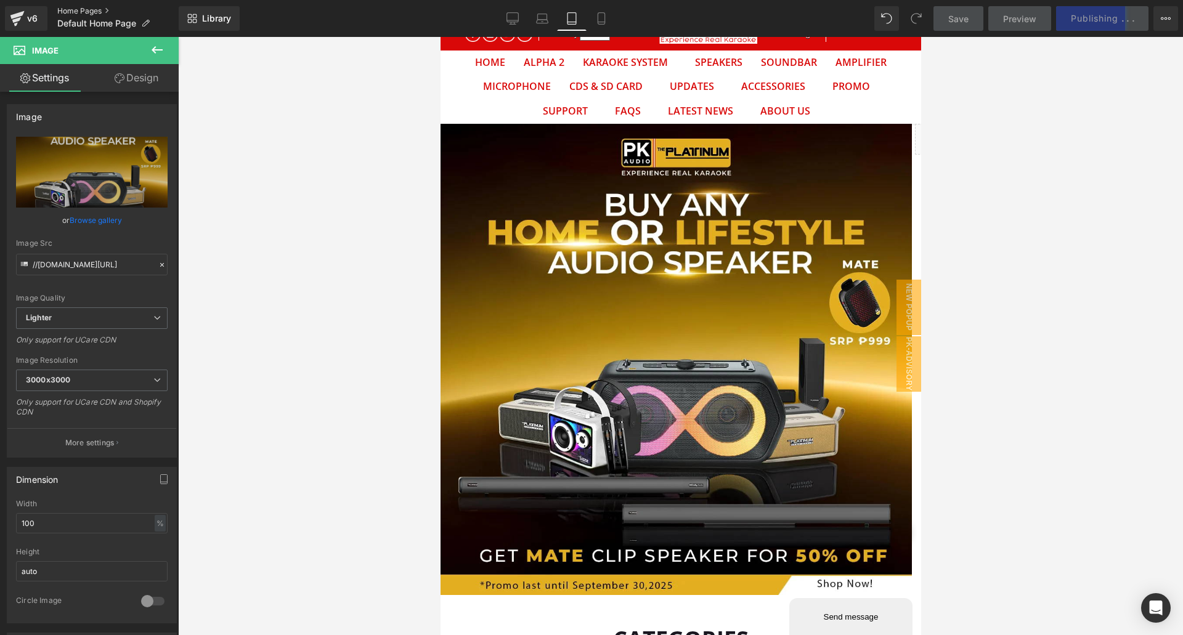
click at [75, 13] on link "Home Pages" at bounding box center [117, 11] width 121 height 10
